Goal: Task Accomplishment & Management: Complete application form

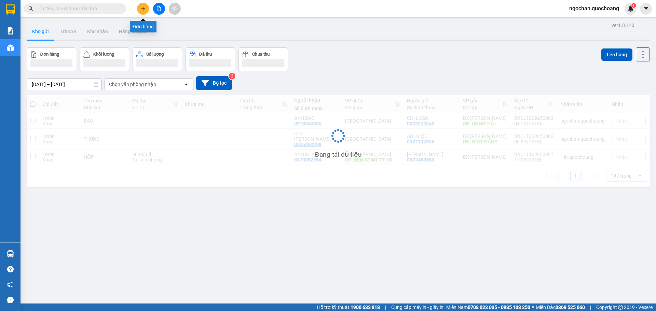
click at [144, 10] on icon "plus" at bounding box center [143, 8] width 5 height 5
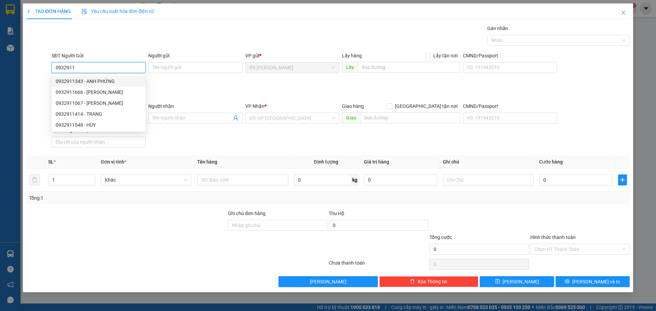
click at [121, 80] on div "0932911343 - ANH PHỪNG" at bounding box center [99, 82] width 86 height 8
type input "0932911343"
type input "ANH PHỪNG"
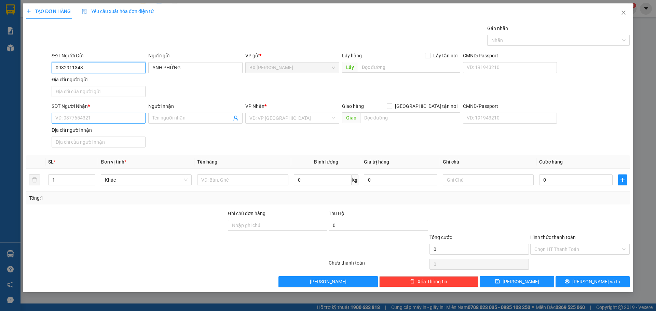
type input "0932911343"
click at [100, 116] on input "SĐT Người Nhận *" at bounding box center [99, 118] width 94 height 11
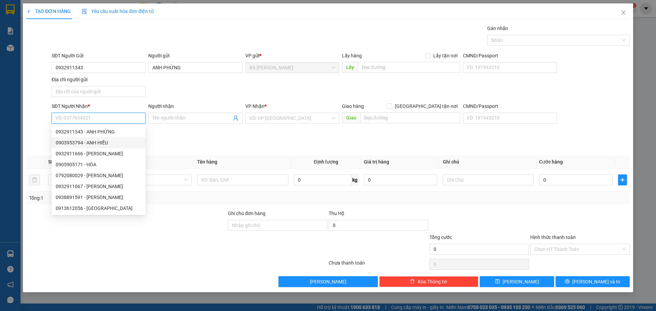
click at [100, 142] on div "0903953794 - ANH HIẾU" at bounding box center [99, 143] width 86 height 8
type input "0903953794"
type input "ANH HIẾU"
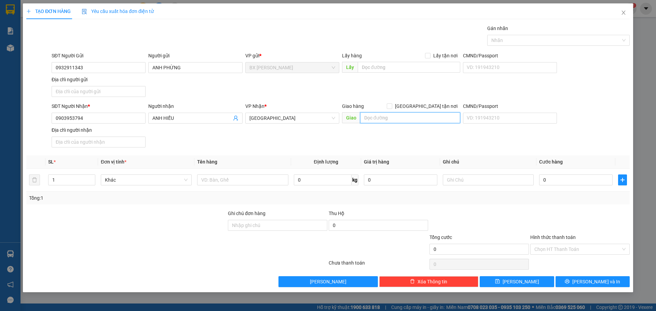
click at [392, 117] on input "text" at bounding box center [410, 117] width 100 height 11
type input "BXMT"
click at [238, 179] on input "text" at bounding box center [242, 180] width 91 height 11
click at [624, 247] on div "Chọn HT Thanh Toán" at bounding box center [580, 249] width 99 height 11
type input "GÀ"
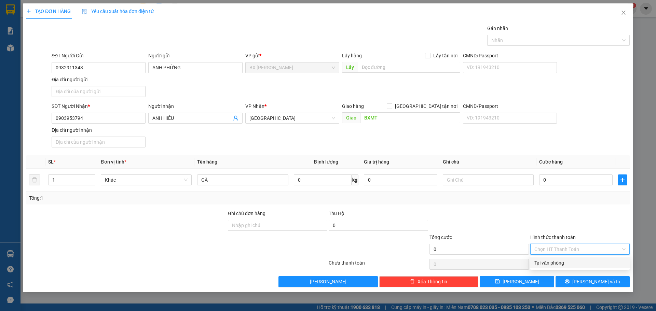
click at [560, 267] on div "Tại văn phòng" at bounding box center [580, 263] width 91 height 8
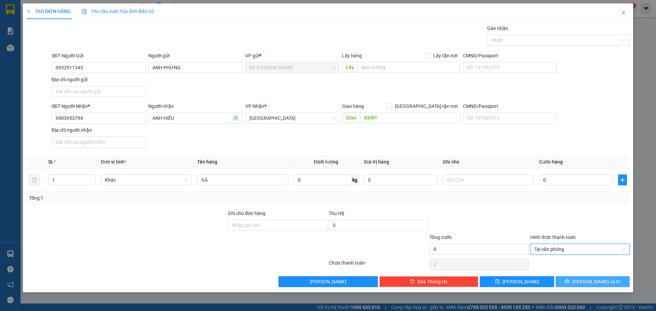
click at [587, 281] on span "[PERSON_NAME] và In" at bounding box center [597, 282] width 48 height 8
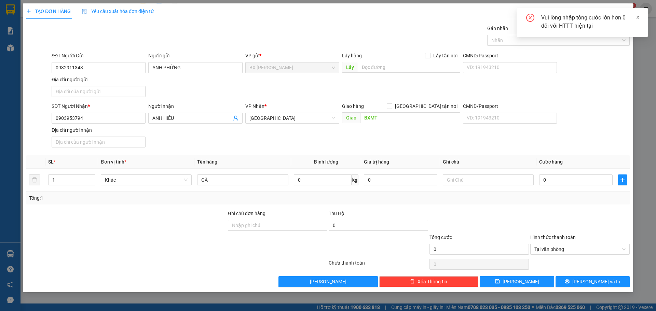
click at [640, 17] on icon "close" at bounding box center [638, 17] width 5 height 5
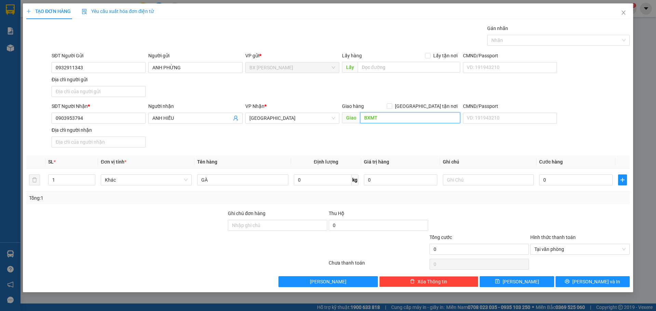
click at [394, 119] on input "BXMT" at bounding box center [410, 117] width 100 height 11
click at [561, 177] on input "0" at bounding box center [575, 180] width 73 height 11
type input "1"
type input "10"
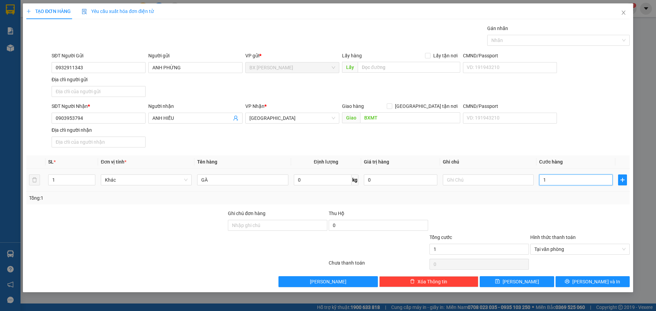
type input "10"
type input "100"
type input "1.000"
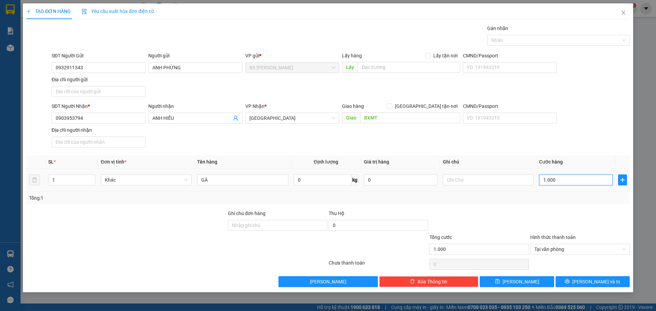
type input "10.000"
type input "100.000"
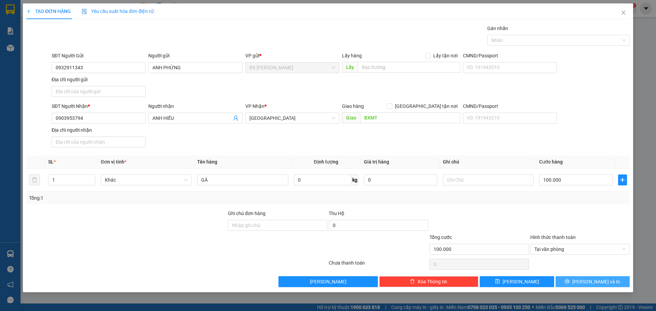
click at [590, 281] on span "[PERSON_NAME] và In" at bounding box center [597, 282] width 48 height 8
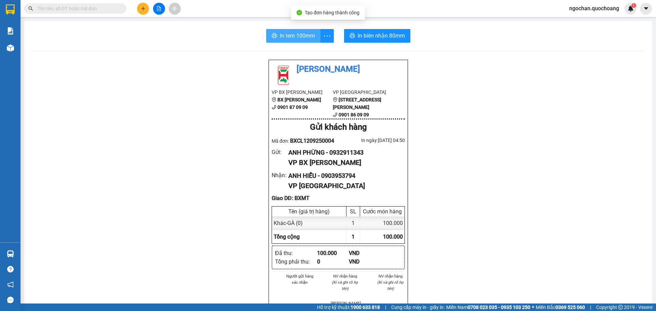
click at [306, 36] on span "In tem 100mm" at bounding box center [297, 35] width 35 height 9
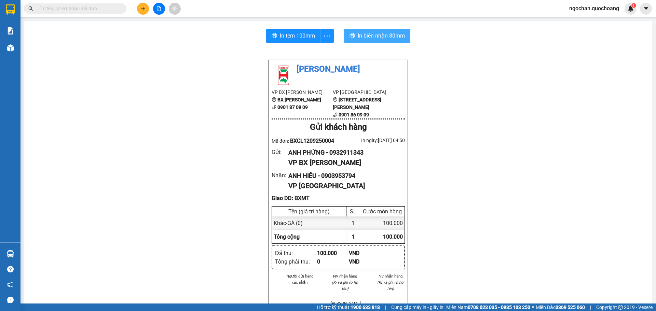
click at [360, 38] on span "In biên nhận 80mm" at bounding box center [381, 35] width 47 height 9
click at [287, 36] on span "In tem 100mm" at bounding box center [297, 35] width 35 height 9
